Goal: Task Accomplishment & Management: Manage account settings

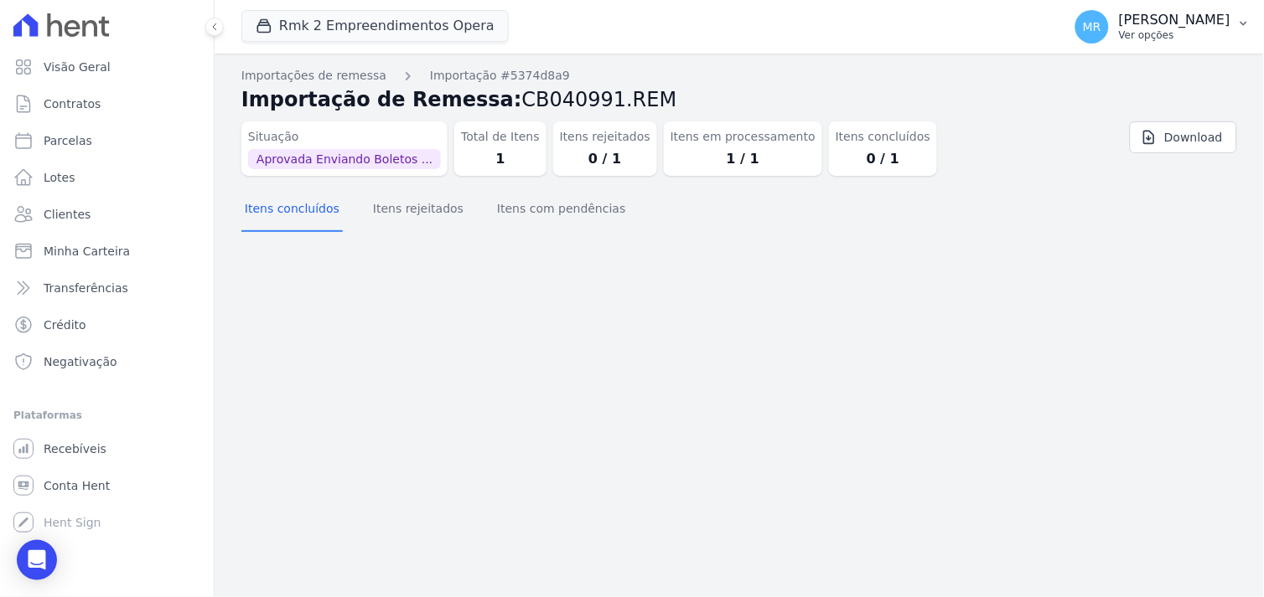
click at [1182, 22] on p "[PERSON_NAME]" at bounding box center [1174, 20] width 111 height 17
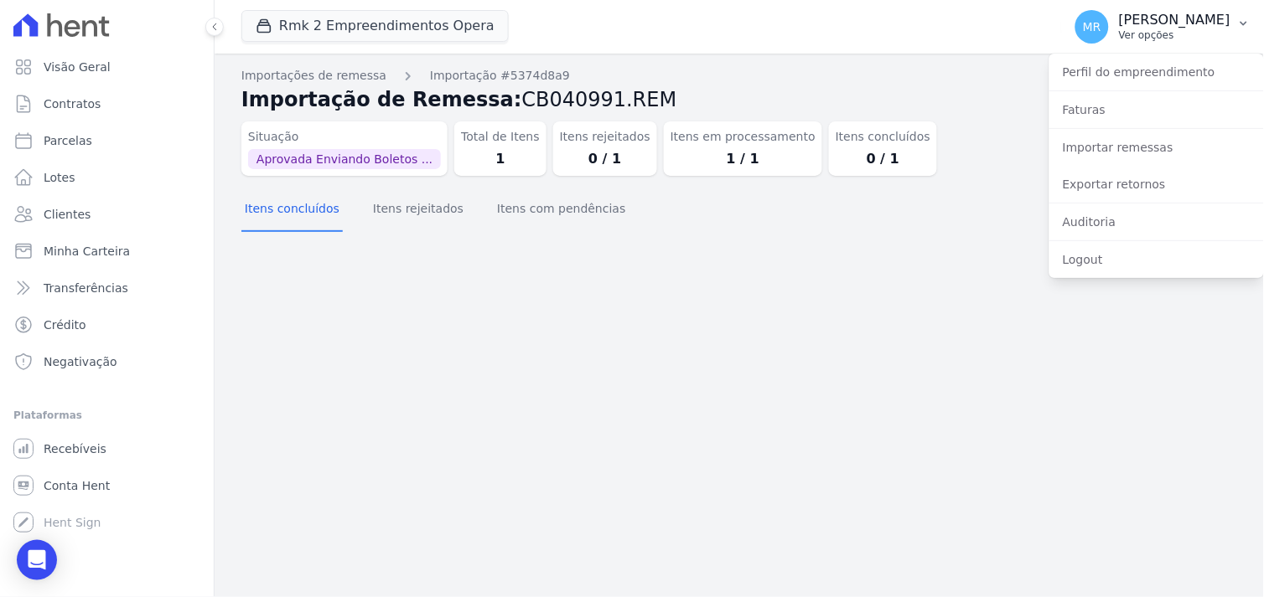
click at [1182, 22] on p "[PERSON_NAME]" at bounding box center [1174, 20] width 111 height 17
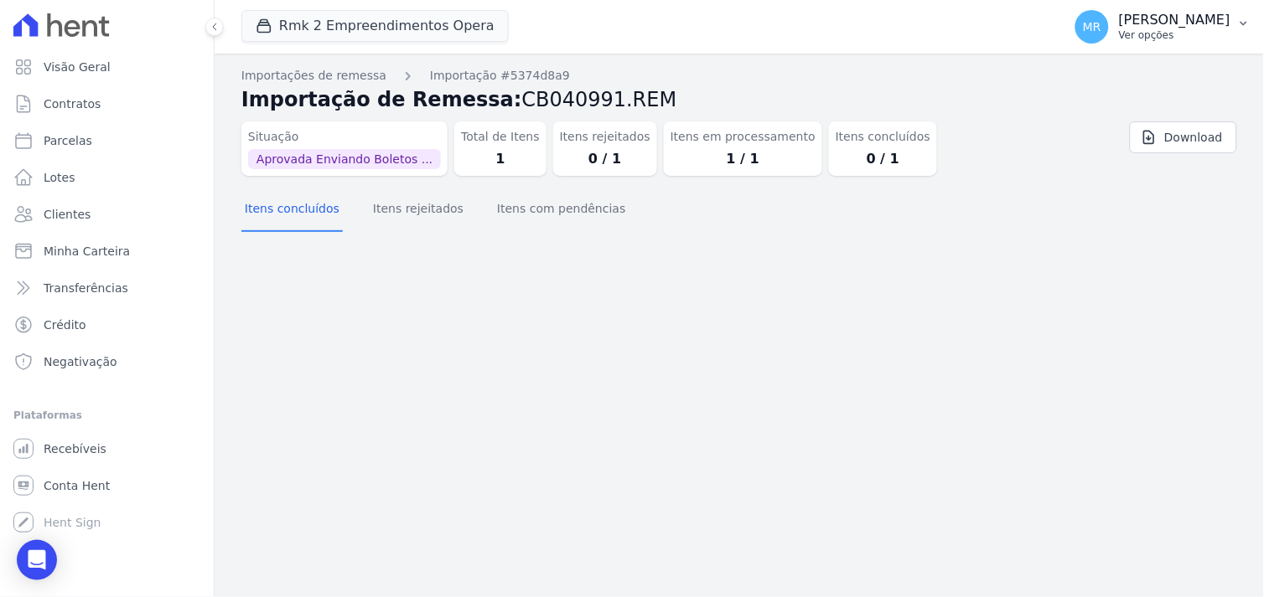
click at [1182, 22] on p "[PERSON_NAME]" at bounding box center [1174, 20] width 111 height 17
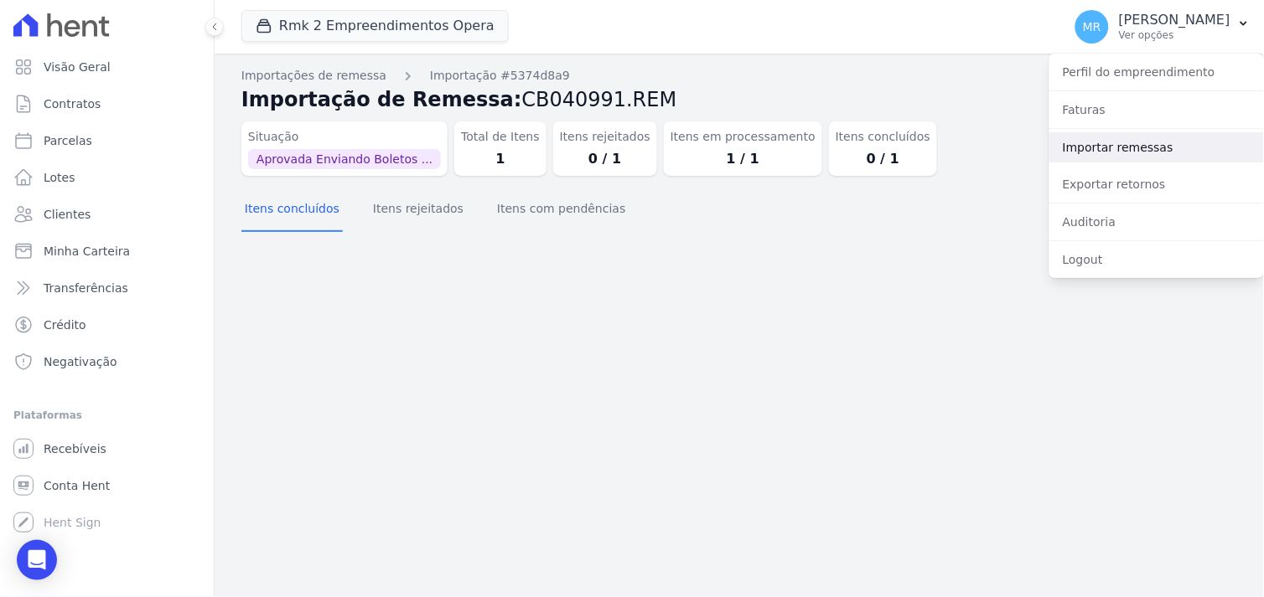
click at [1120, 156] on link "Importar remessas" at bounding box center [1156, 147] width 215 height 30
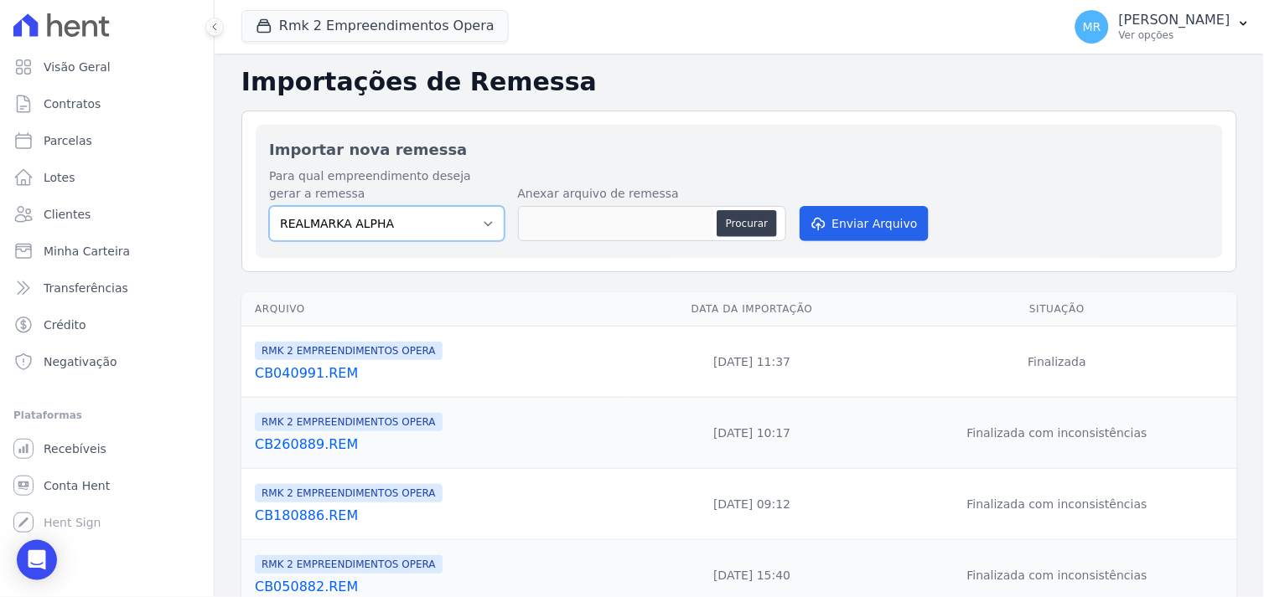
click at [486, 221] on select "REALMARKA ALPHA REALMARKA REALE RMK 2 EMPREENDIMENTOS OPERA" at bounding box center [386, 223] width 235 height 35
select select "16462f68-d5f3-4053-9b2f-c9981f2a4aae"
click at [269, 206] on select "REALMARKA ALPHA REALMARKA REALE RMK 2 EMPREENDIMENTOS OPERA" at bounding box center [386, 223] width 235 height 35
click at [738, 218] on button "Procurar" at bounding box center [746, 223] width 60 height 27
type input "CB040992.REM"
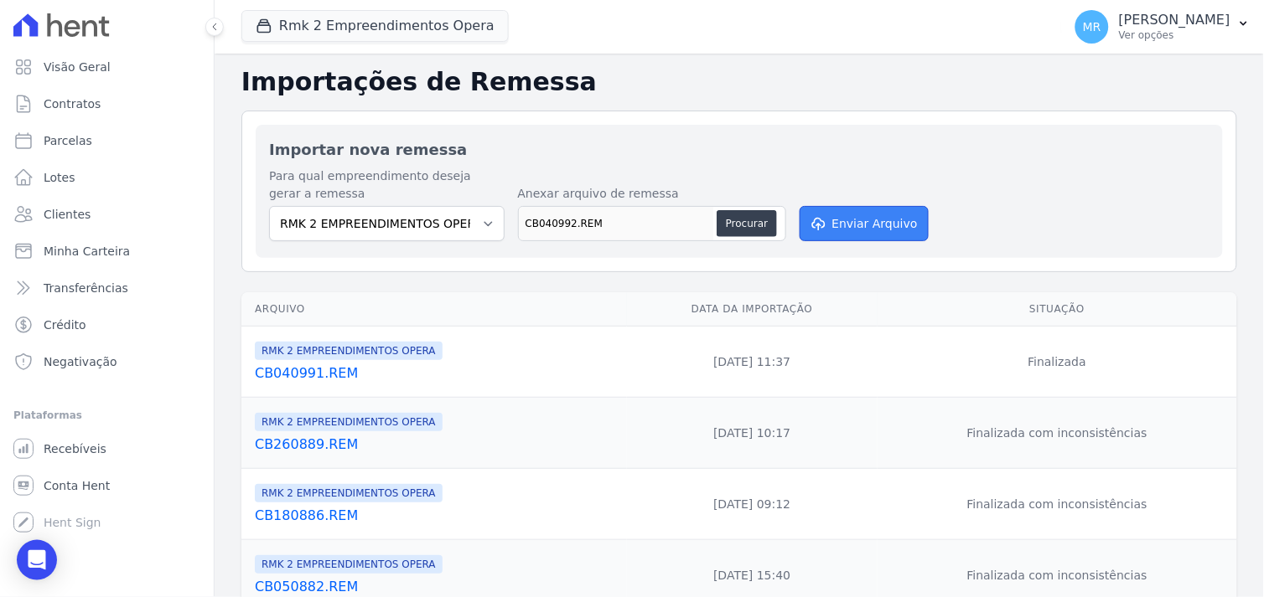
click at [860, 220] on button "Enviar Arquivo" at bounding box center [863, 223] width 129 height 35
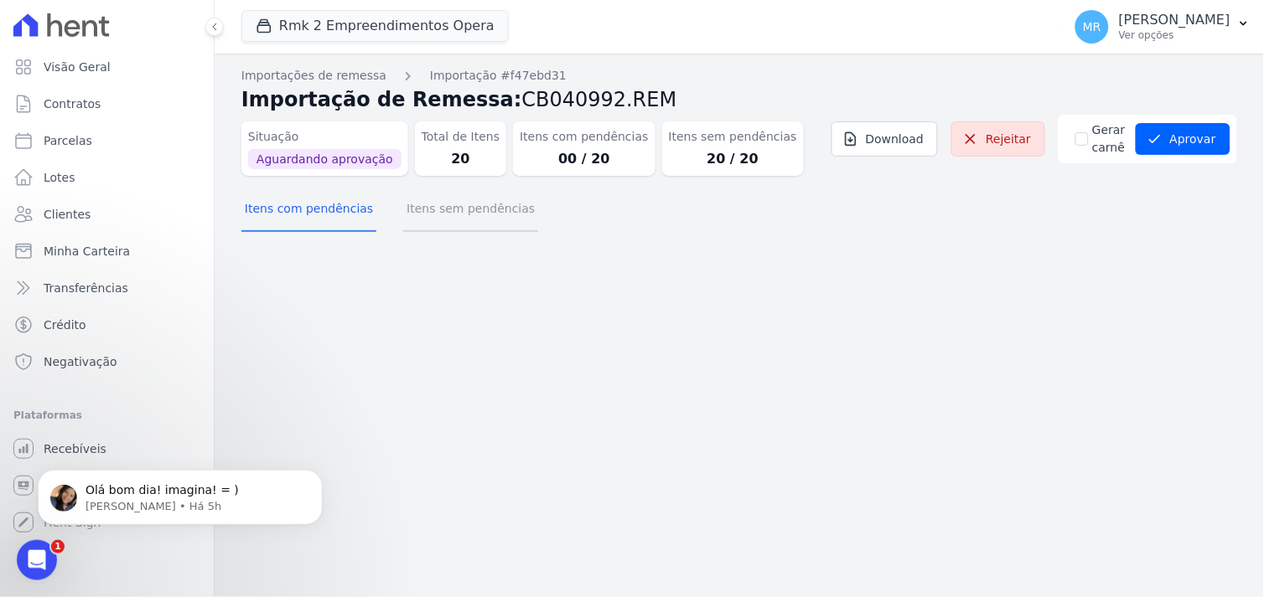
click at [457, 205] on button "Itens sem pendências" at bounding box center [470, 211] width 135 height 44
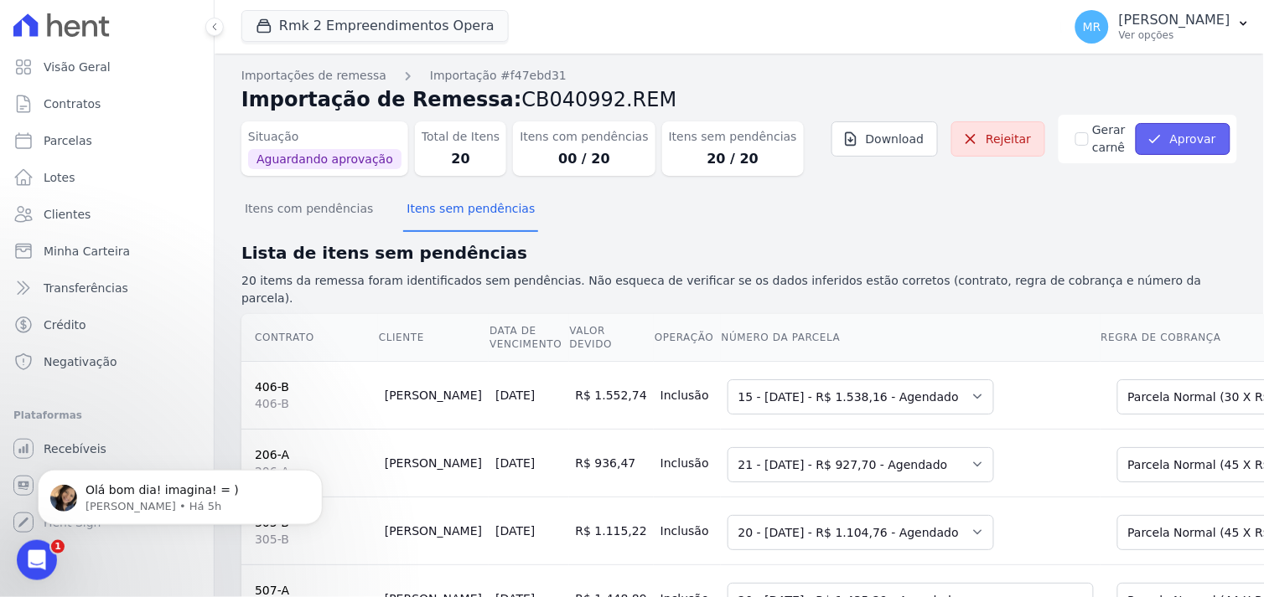
click at [1168, 130] on button "Aprovar" at bounding box center [1182, 139] width 95 height 32
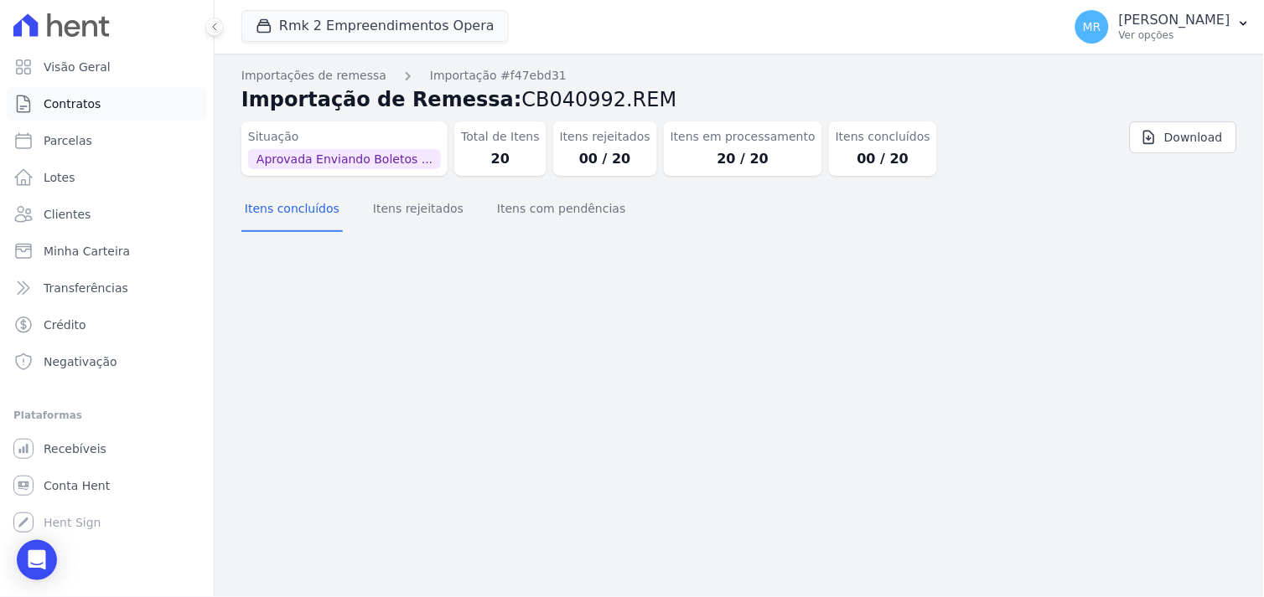
click at [71, 106] on span "Contratos" at bounding box center [72, 104] width 57 height 17
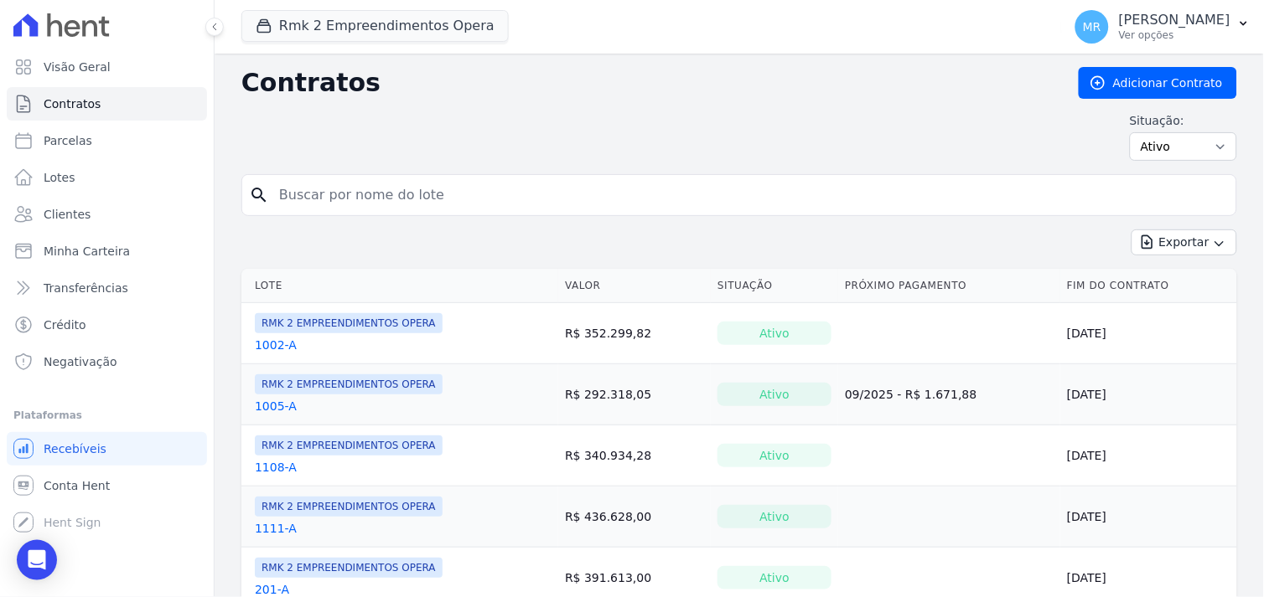
click at [501, 197] on input "search" at bounding box center [749, 195] width 960 height 34
type input "506"
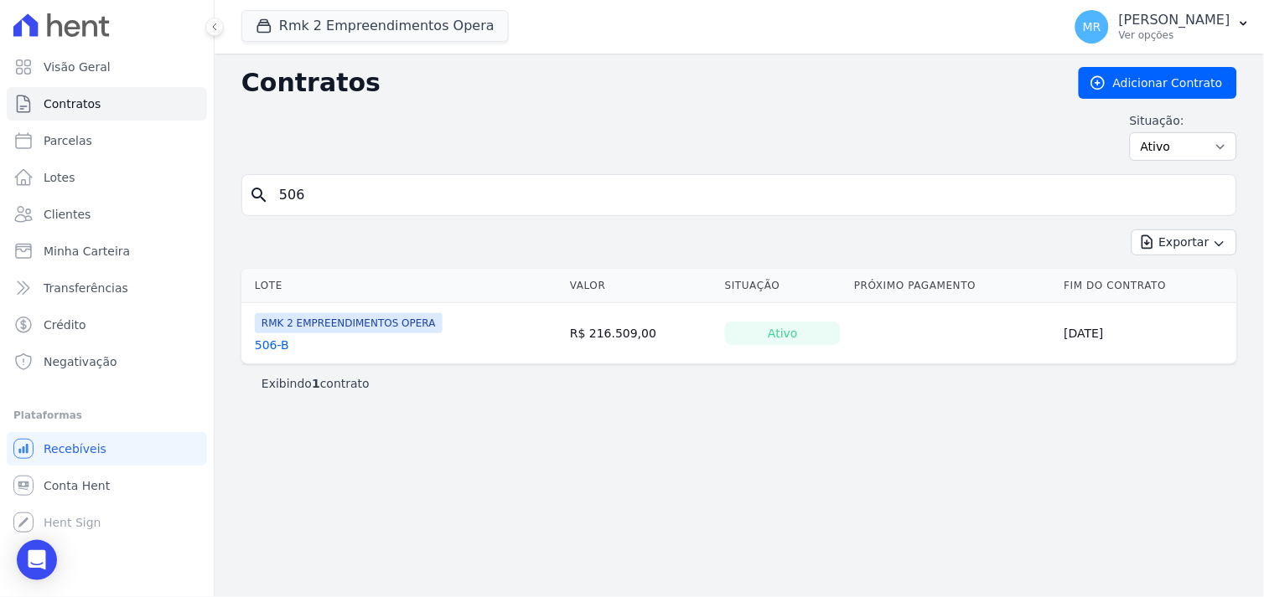
click at [261, 347] on link "506-B" at bounding box center [272, 345] width 34 height 17
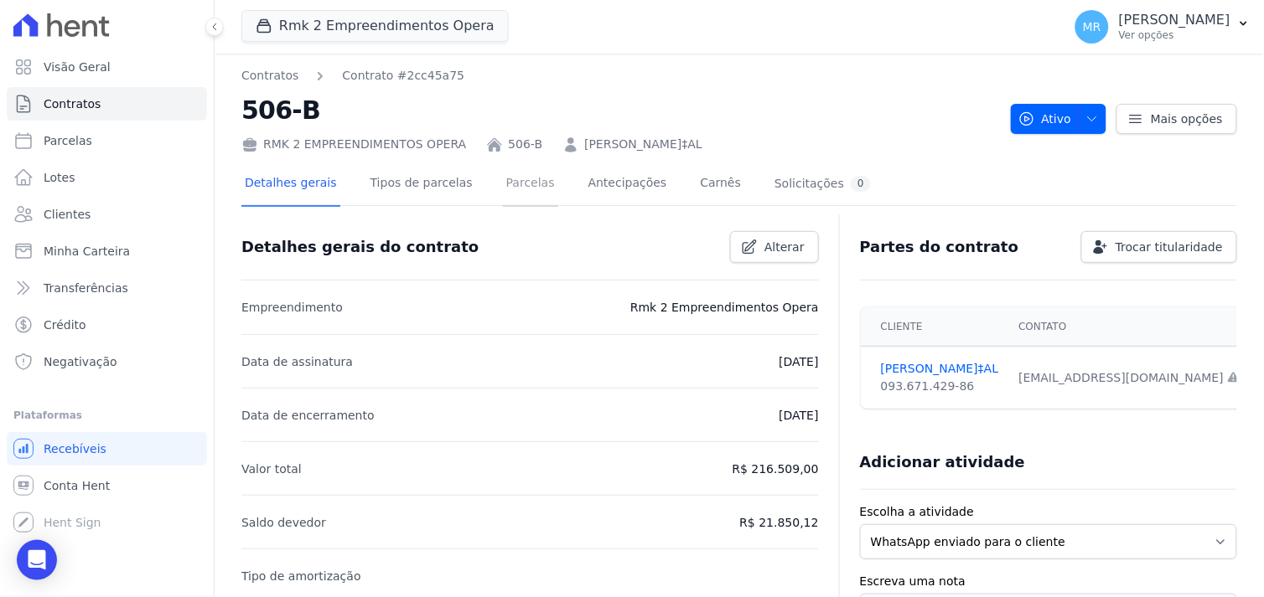
click at [506, 181] on link "Parcelas" at bounding box center [530, 185] width 55 height 44
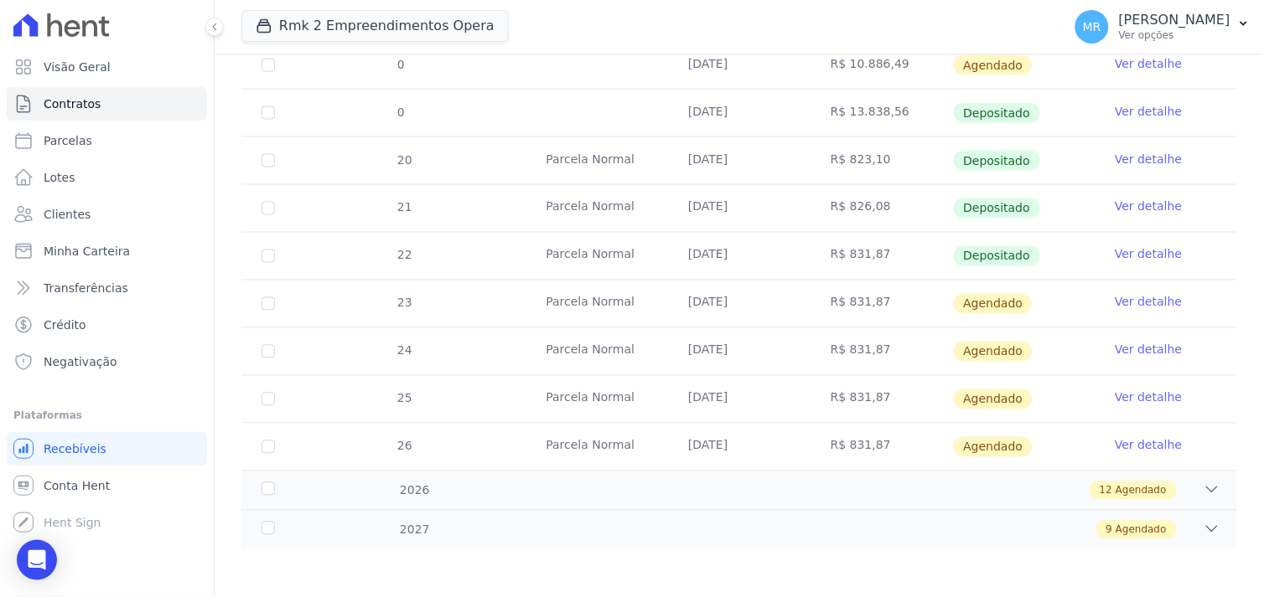
scroll to position [592, 0]
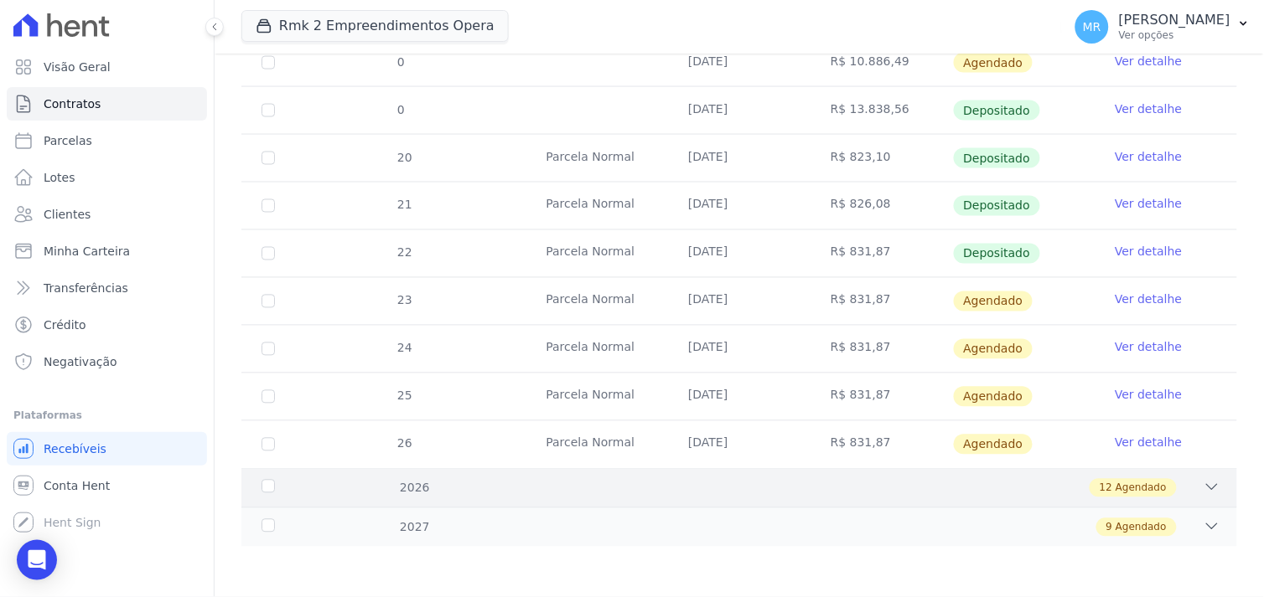
click at [1203, 487] on icon at bounding box center [1211, 487] width 17 height 17
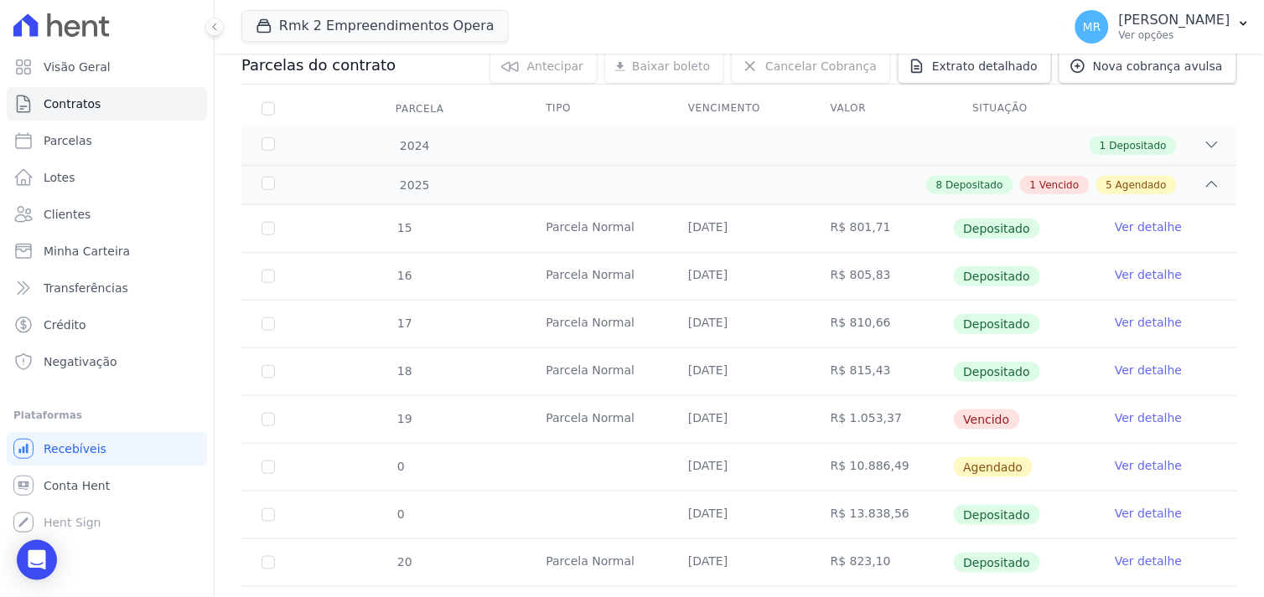
scroll to position [0, 0]
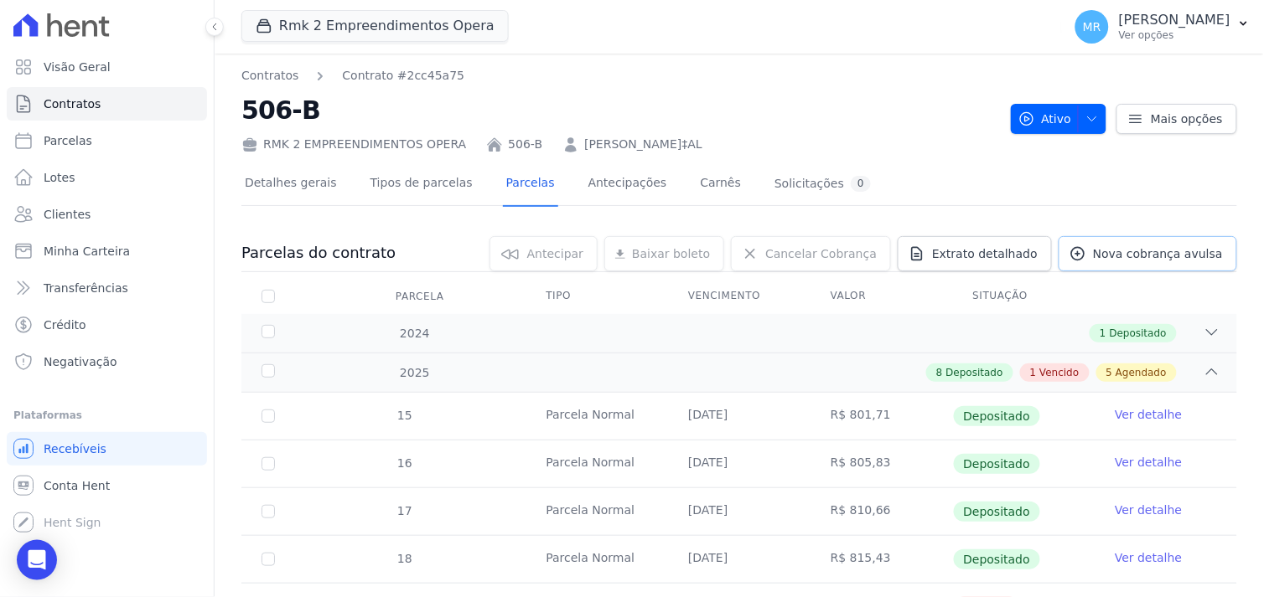
click at [1161, 256] on span "Nova cobrança avulsa" at bounding box center [1158, 254] width 130 height 17
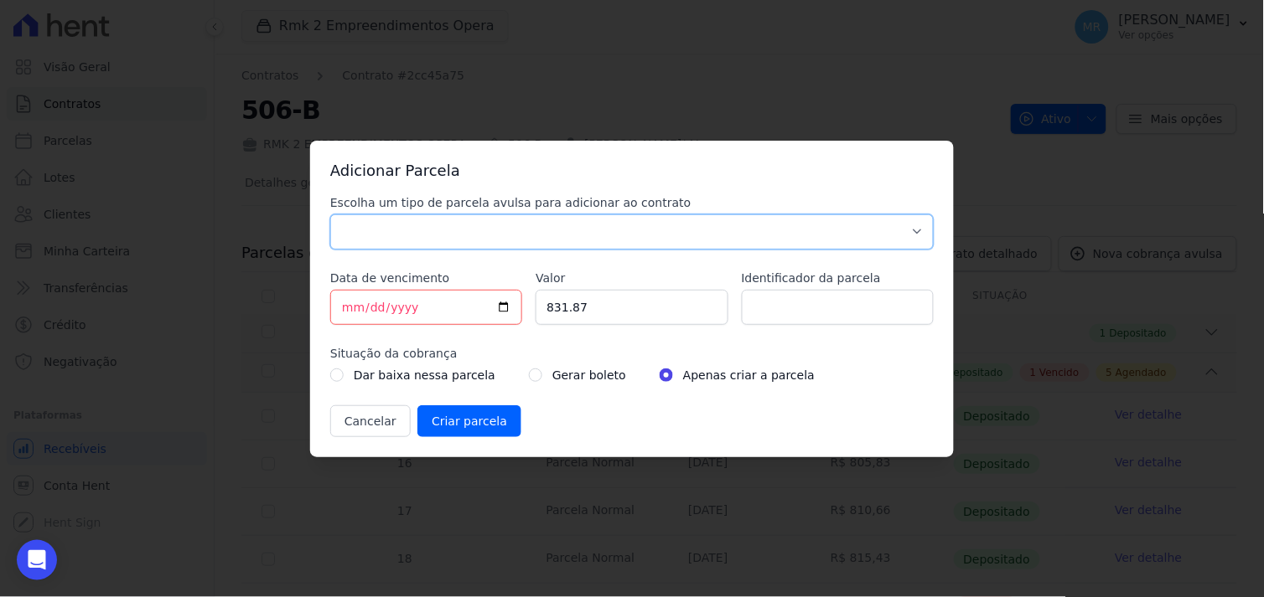
click at [489, 224] on select "Parcela Normal Sinal Caução Intercalada [PERSON_NAME] Pré [PERSON_NAME] Pós [PE…" at bounding box center [631, 232] width 603 height 35
select select "standard"
click at [330, 215] on select "Parcela Normal Sinal Caução Intercalada [PERSON_NAME] Pré [PERSON_NAME] Pós [PE…" at bounding box center [631, 232] width 603 height 35
click at [786, 304] on input "Identificador da parcela" at bounding box center [838, 307] width 192 height 35
type input "balao dez/25"
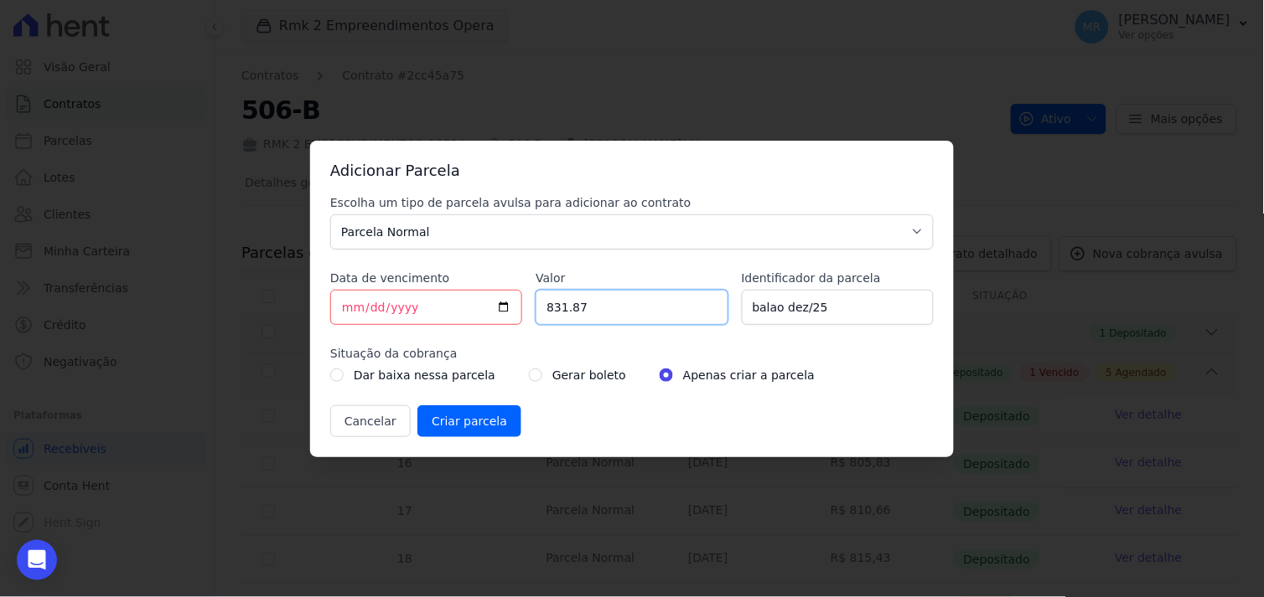
drag, startPoint x: 670, startPoint y: 314, endPoint x: 646, endPoint y: 312, distance: 24.4
click at [660, 312] on input "831.87" at bounding box center [631, 307] width 192 height 35
drag, startPoint x: 398, startPoint y: 303, endPoint x: 327, endPoint y: 302, distance: 71.2
click at [327, 302] on div "Adicionar Parcela Escolha um tipo de parcela avulsa para adicionar ao contrato …" at bounding box center [632, 299] width 644 height 317
type input "[DATE]"
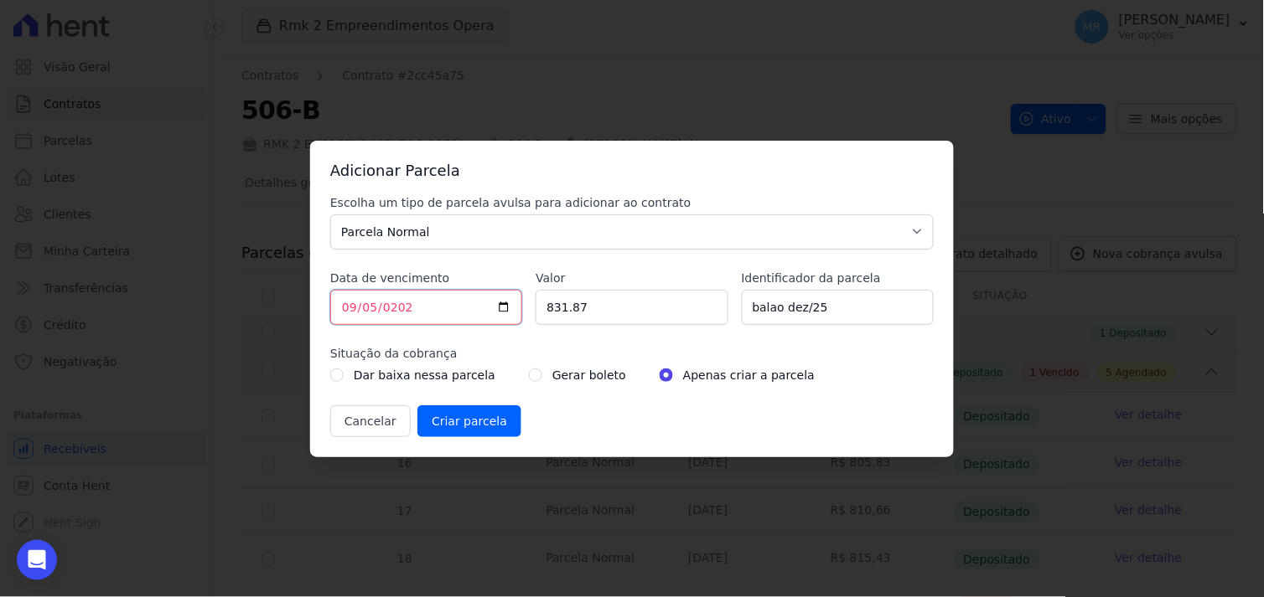
type input "[DATE]"
click at [529, 372] on input "radio" at bounding box center [535, 375] width 13 height 13
radio input "true"
drag, startPoint x: 616, startPoint y: 313, endPoint x: 499, endPoint y: 293, distance: 118.1
click at [499, 293] on div "Escolha um tipo de parcela avulsa para adicionar ao contrato Parcela Normal Sin…" at bounding box center [631, 315] width 603 height 243
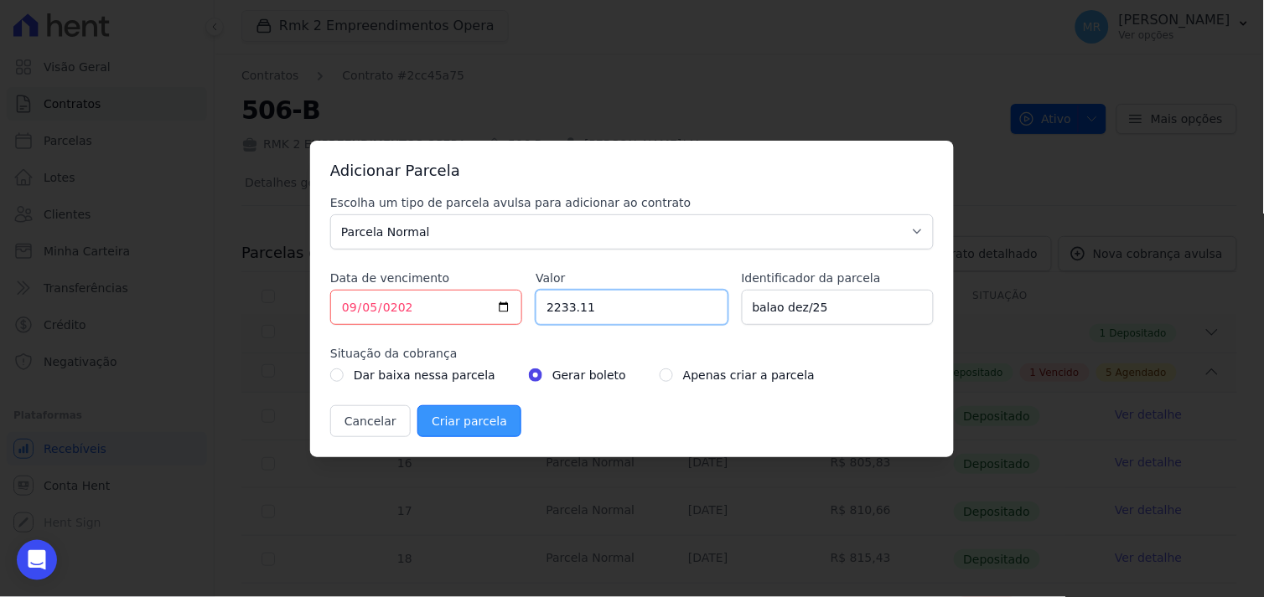
type input "2233.11"
click at [446, 426] on input "Criar parcela" at bounding box center [469, 422] width 104 height 32
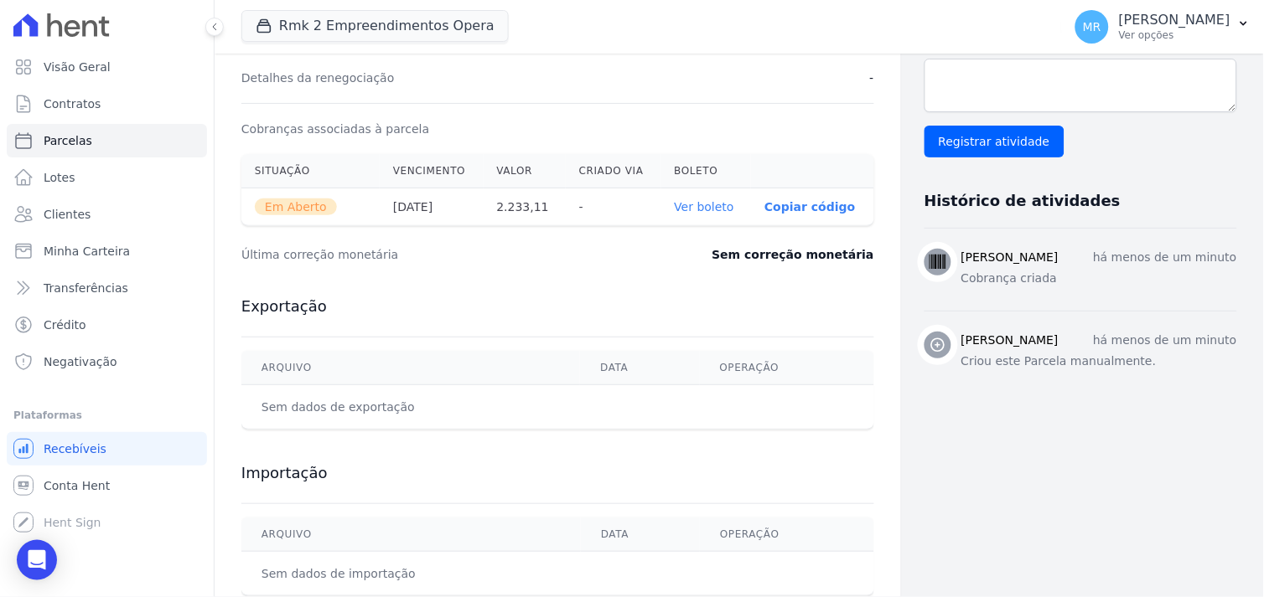
scroll to position [551, 0]
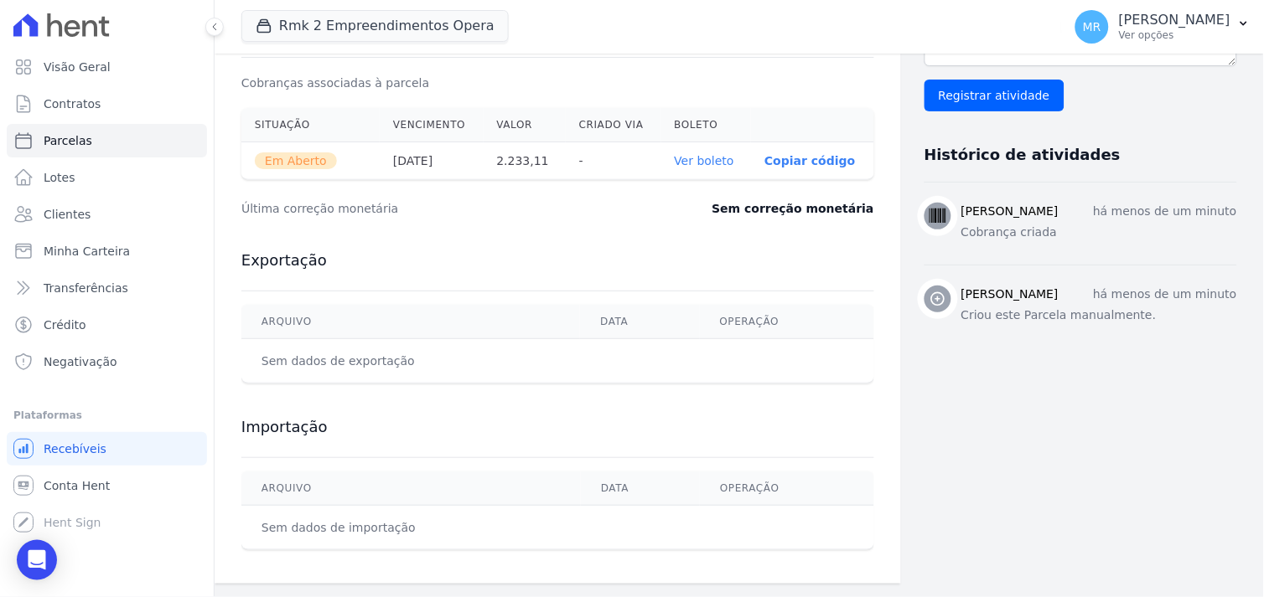
click at [679, 156] on link "Ver boleto" at bounding box center [704, 160] width 59 height 13
